Goal: Check status: Check status

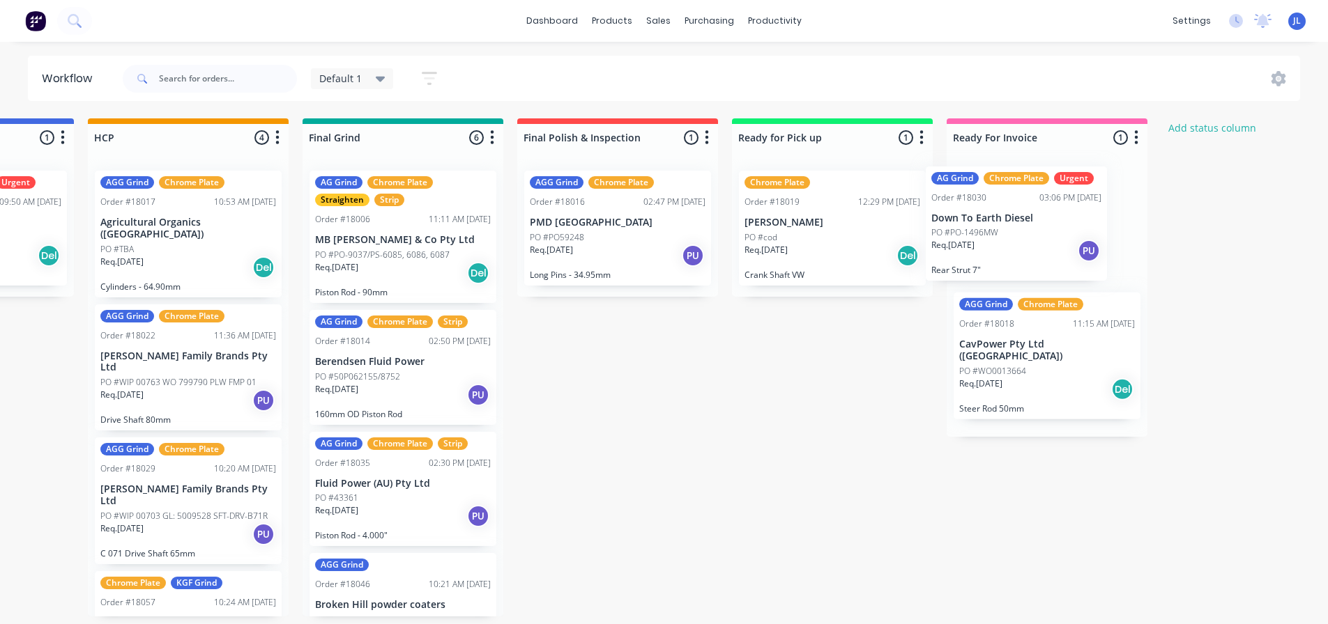
scroll to position [2, 1663]
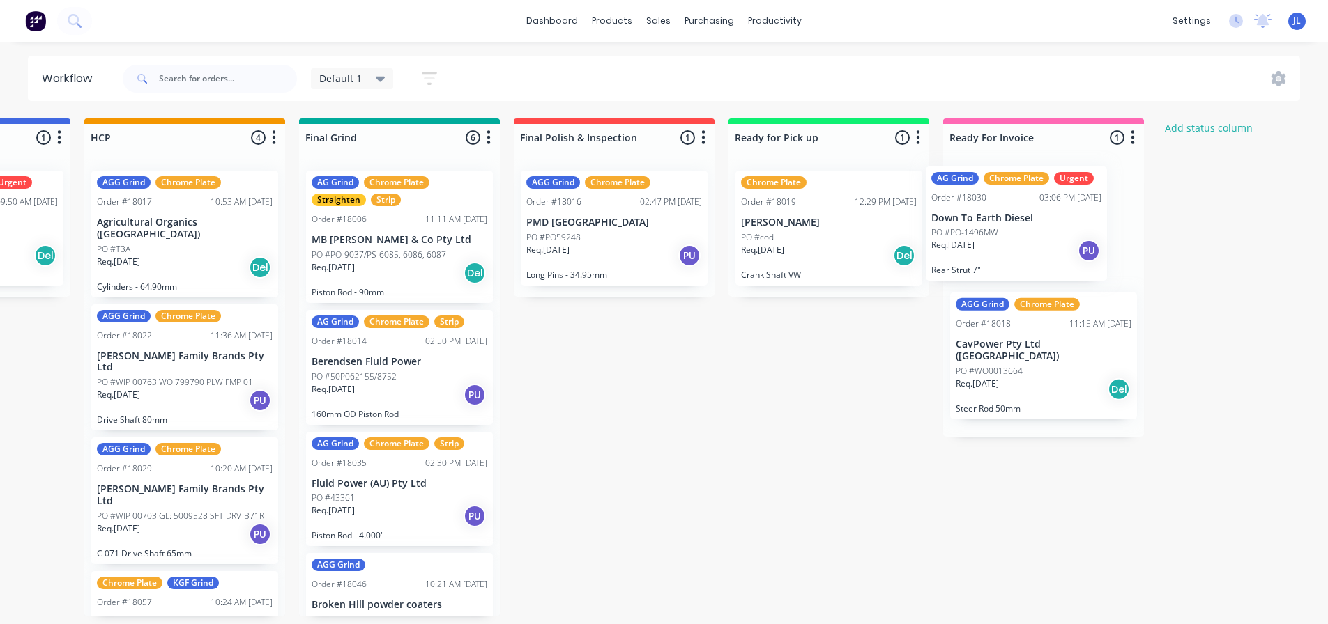
drag, startPoint x: 553, startPoint y: 484, endPoint x: 1049, endPoint y: 215, distance: 563.9
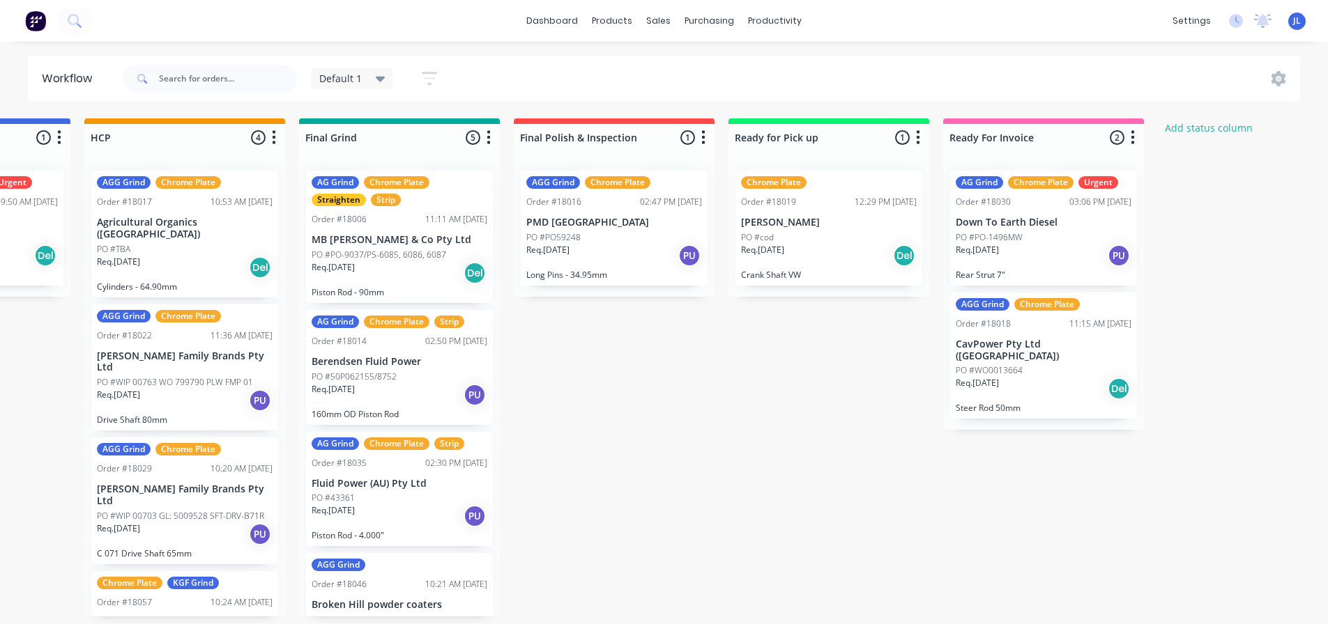
click at [832, 192] on div "Chrome Plate Order #18019 12:29 PM 28/08/25 Aaron Britcher PO #cod Req. 03/09/2…" at bounding box center [828, 228] width 187 height 115
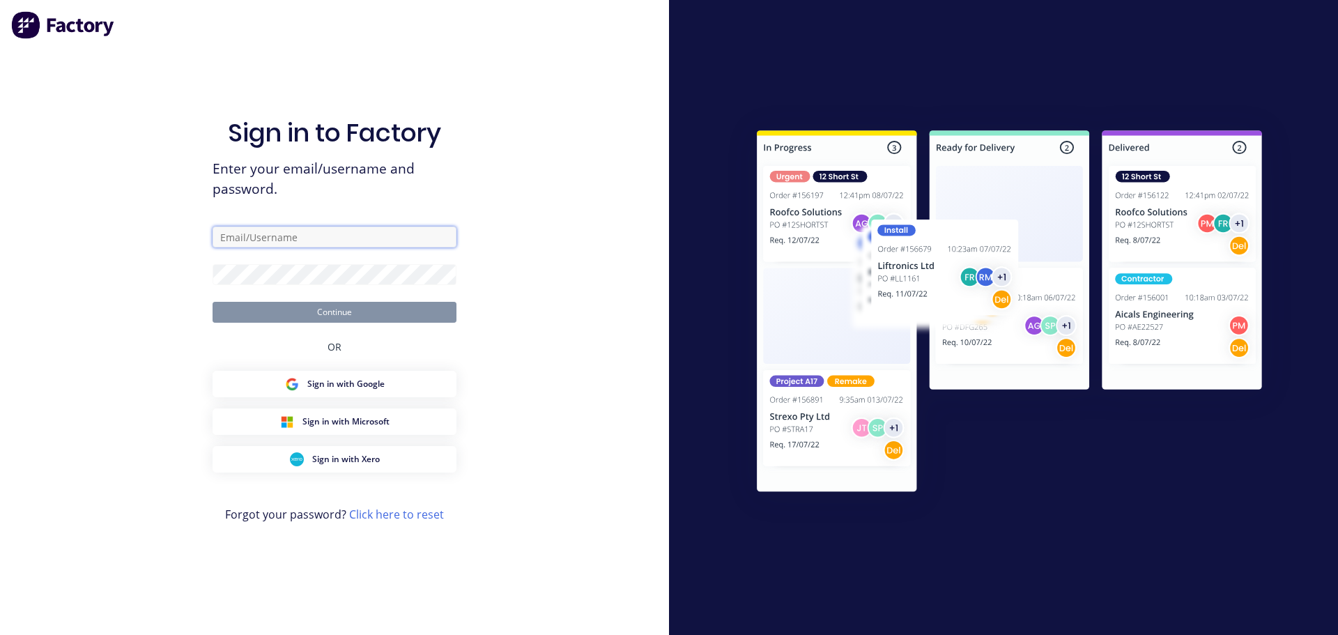
type input "jarred@toolchromecompany.com.au"
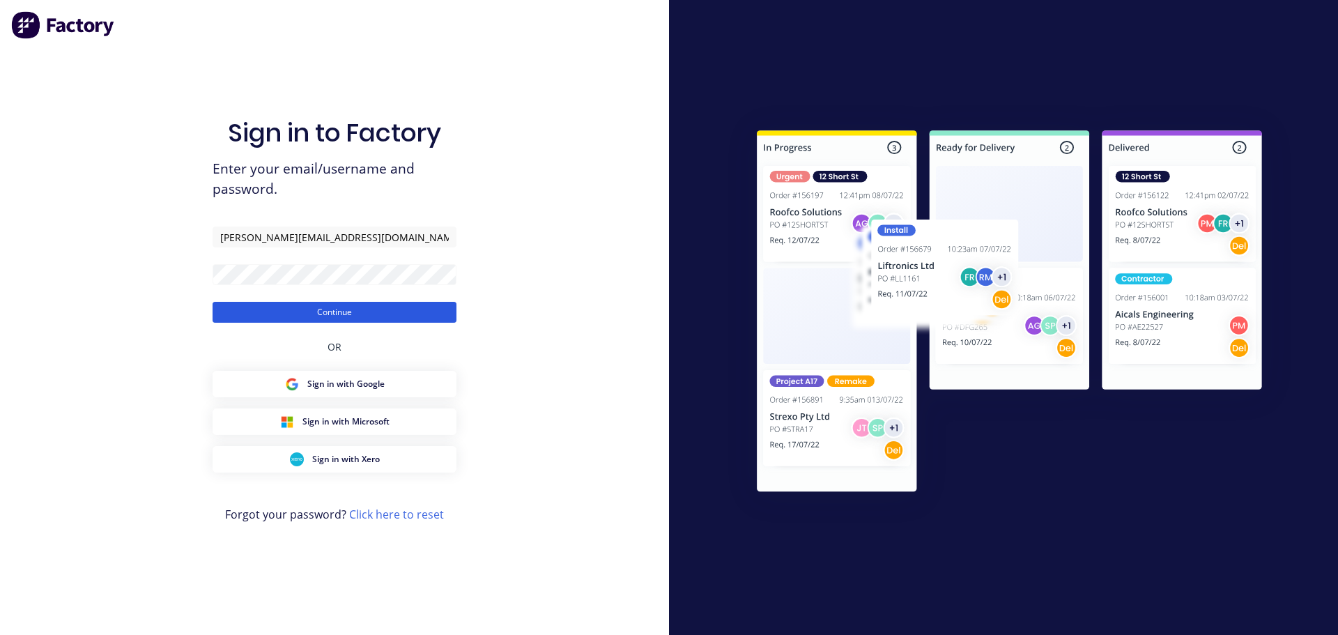
click at [385, 309] on button "Continue" at bounding box center [335, 312] width 244 height 21
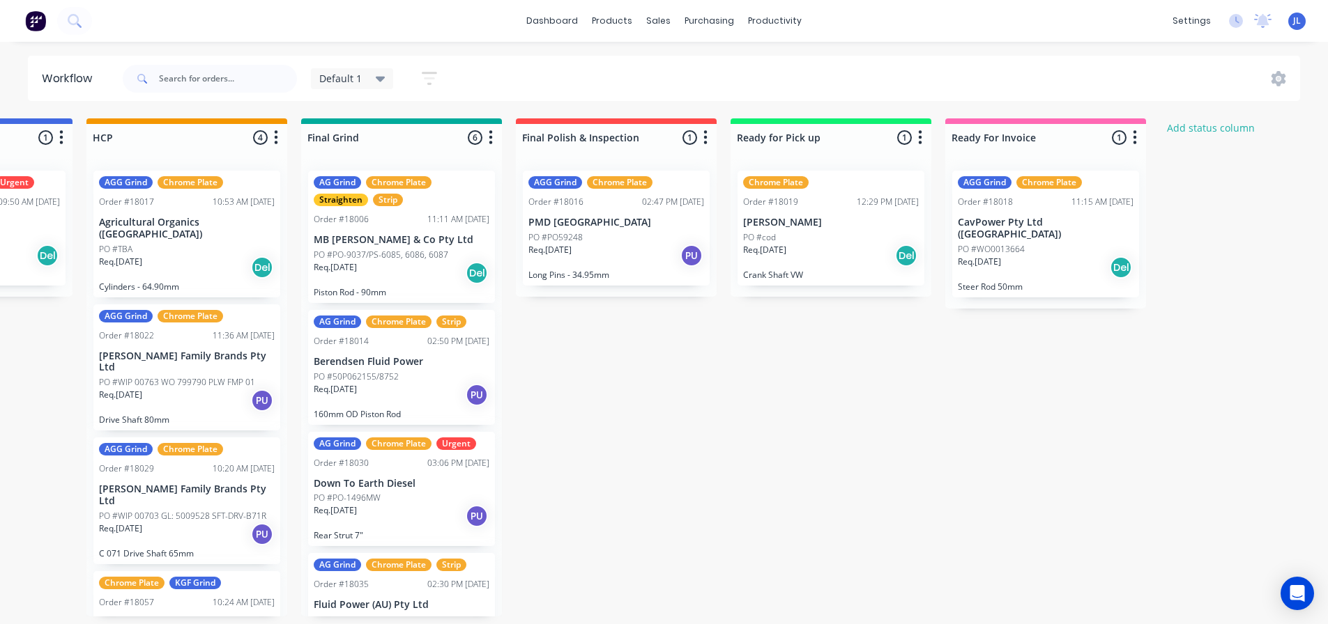
scroll to position [0, 1672]
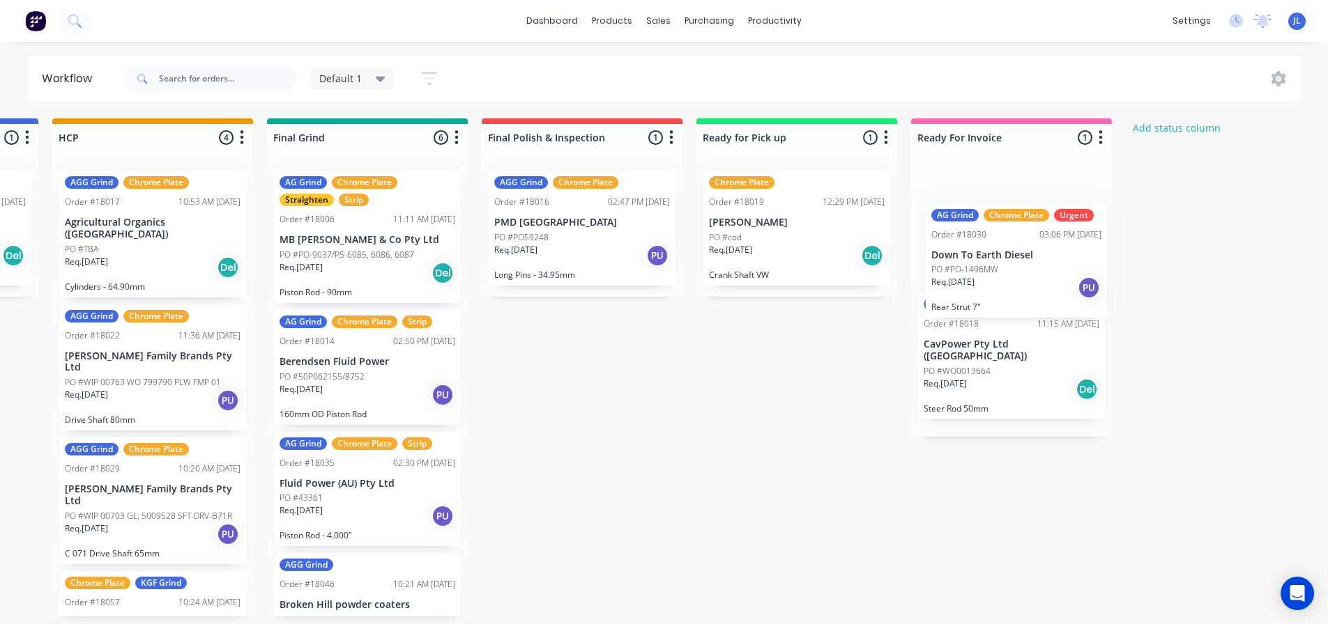
drag, startPoint x: 382, startPoint y: 466, endPoint x: 1023, endPoint y: 224, distance: 685.1
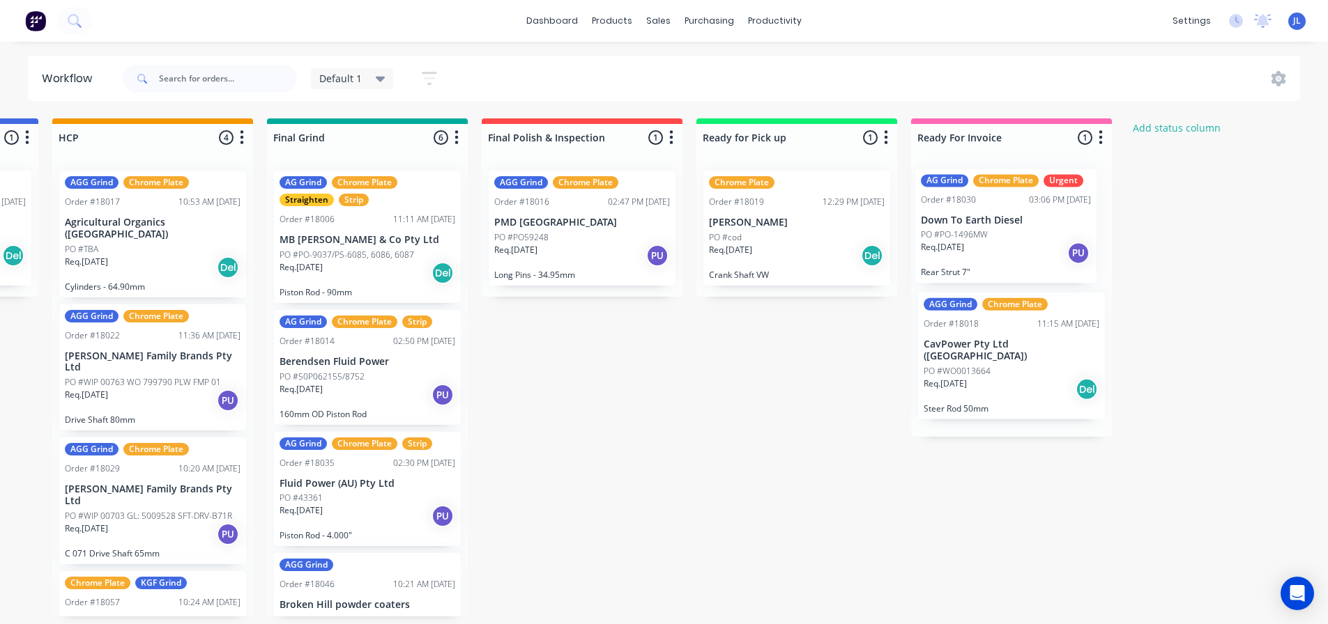
scroll to position [2, 1698]
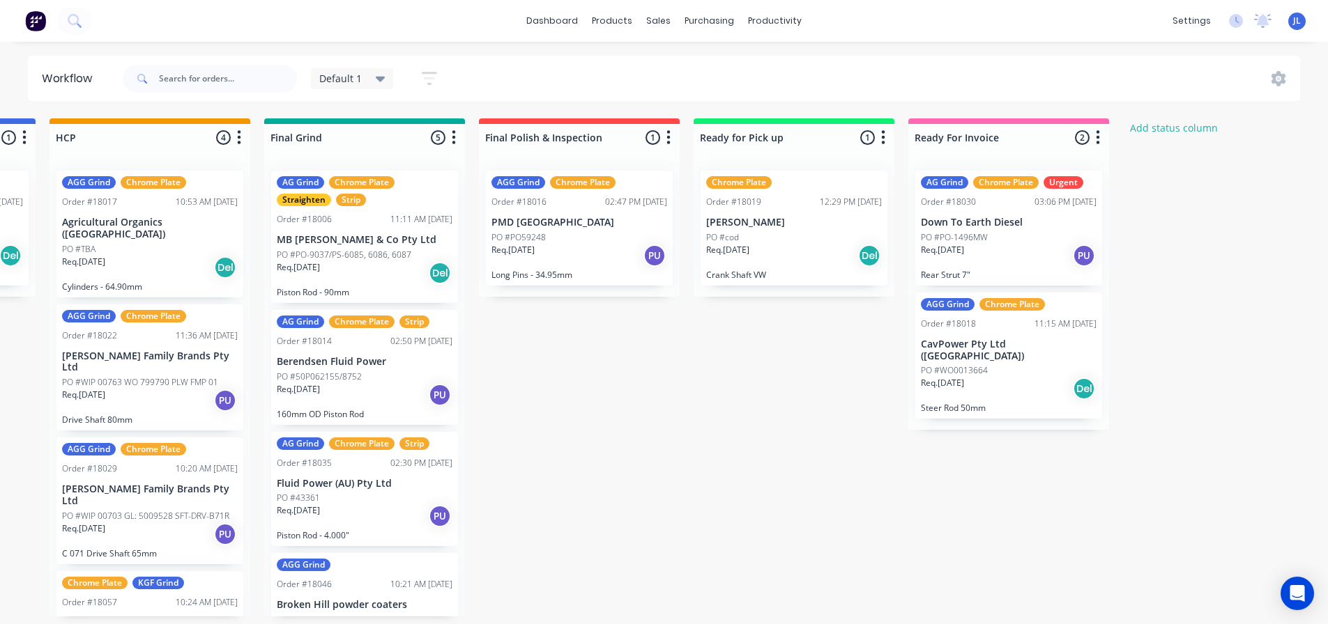
click at [784, 192] on div "Chrome Plate Order #18019 12:29 PM 28/08/25 Aaron Britcher PO #cod Req. 03/09/2…" at bounding box center [793, 228] width 187 height 115
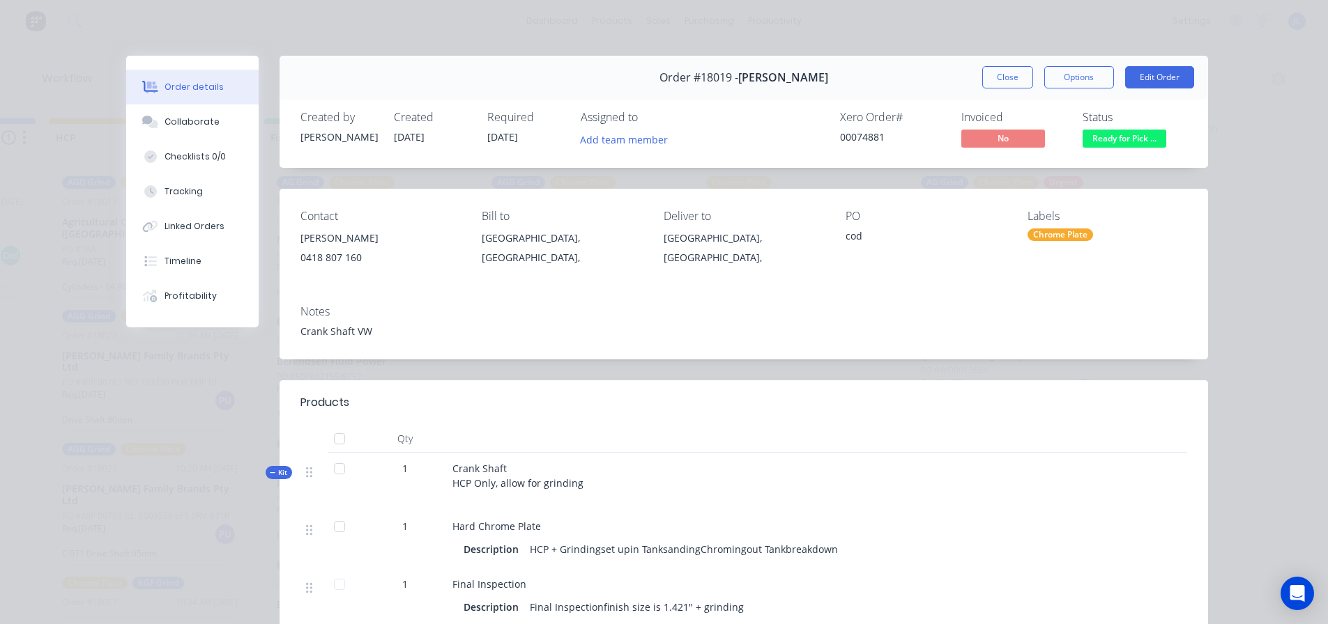
click at [1091, 141] on span "Ready for Pick ..." at bounding box center [1124, 138] width 84 height 17
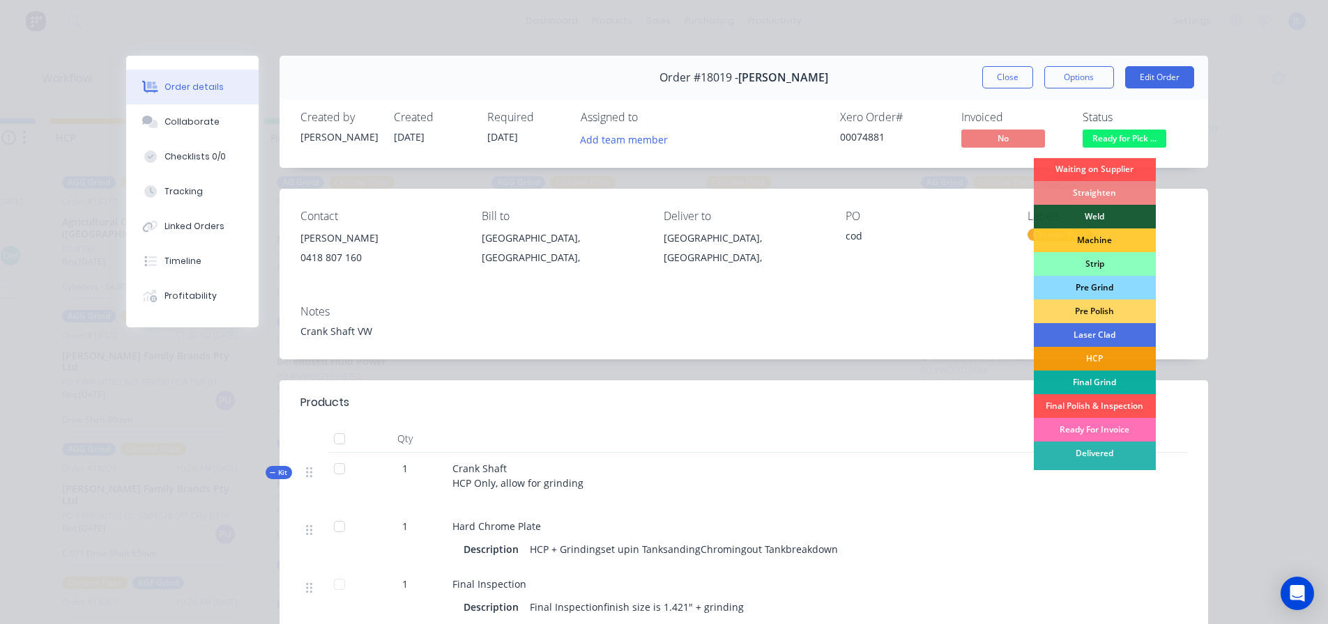
scroll to position [38, 0]
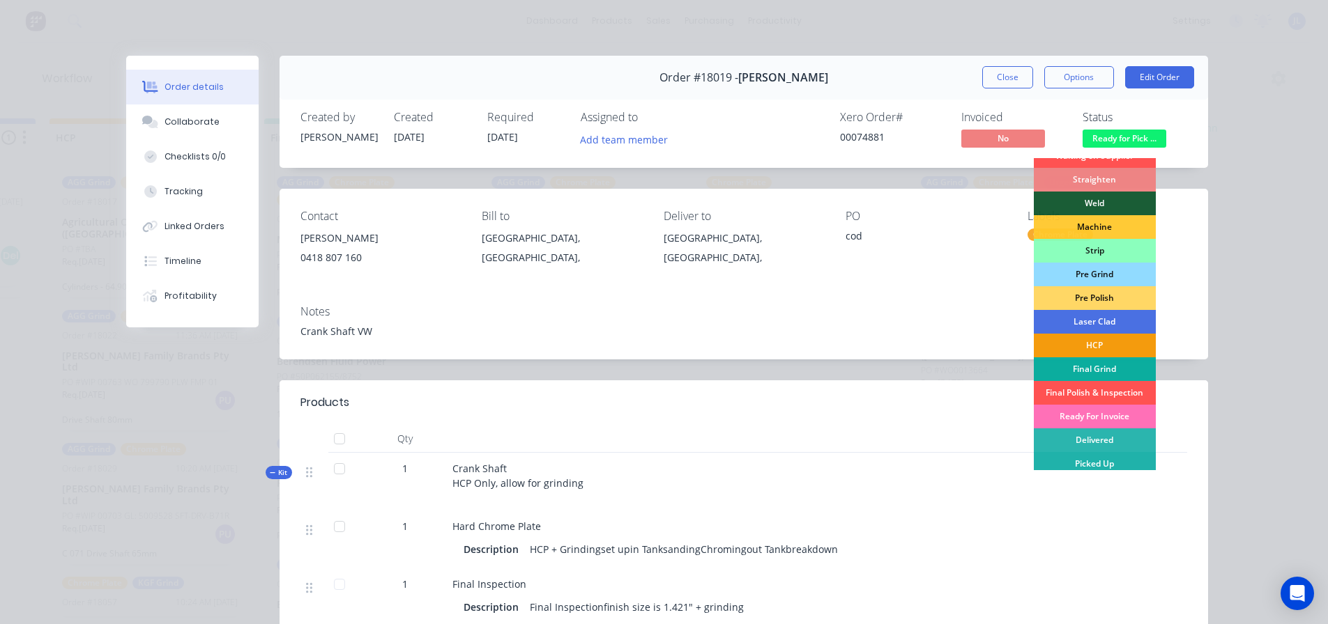
click at [1081, 464] on div "Picked Up" at bounding box center [1095, 464] width 122 height 24
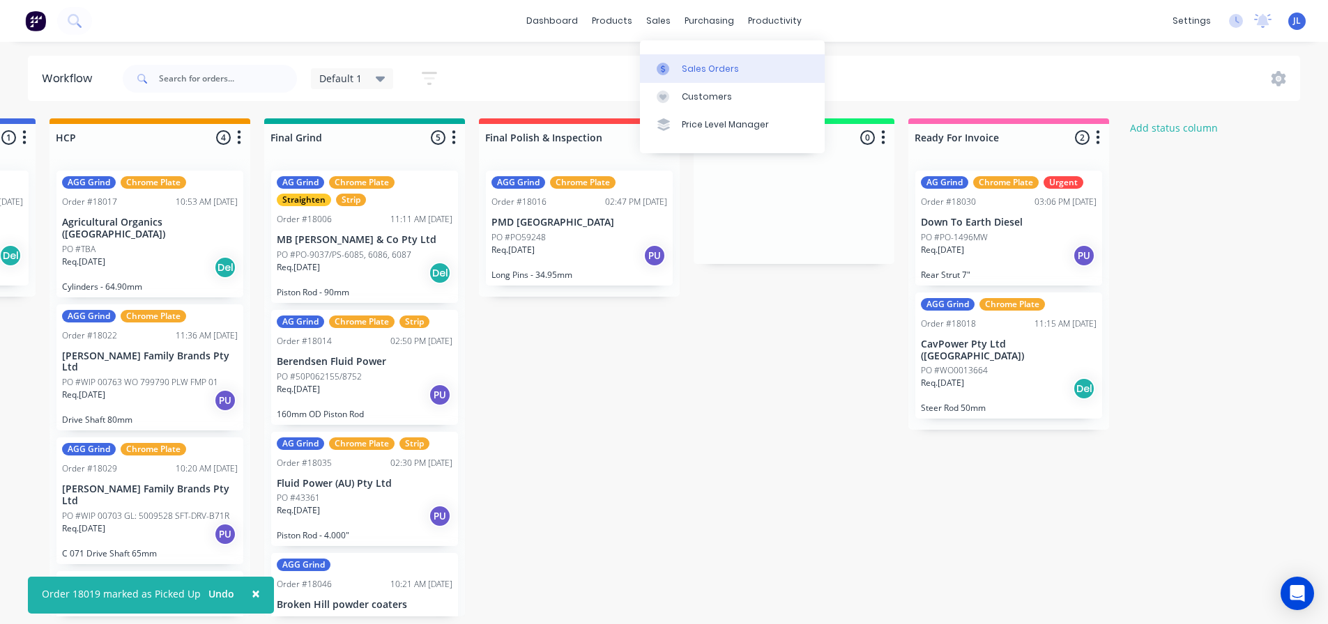
click at [667, 63] on icon at bounding box center [663, 69] width 13 height 13
